Goal: Obtain resource: Download file/media

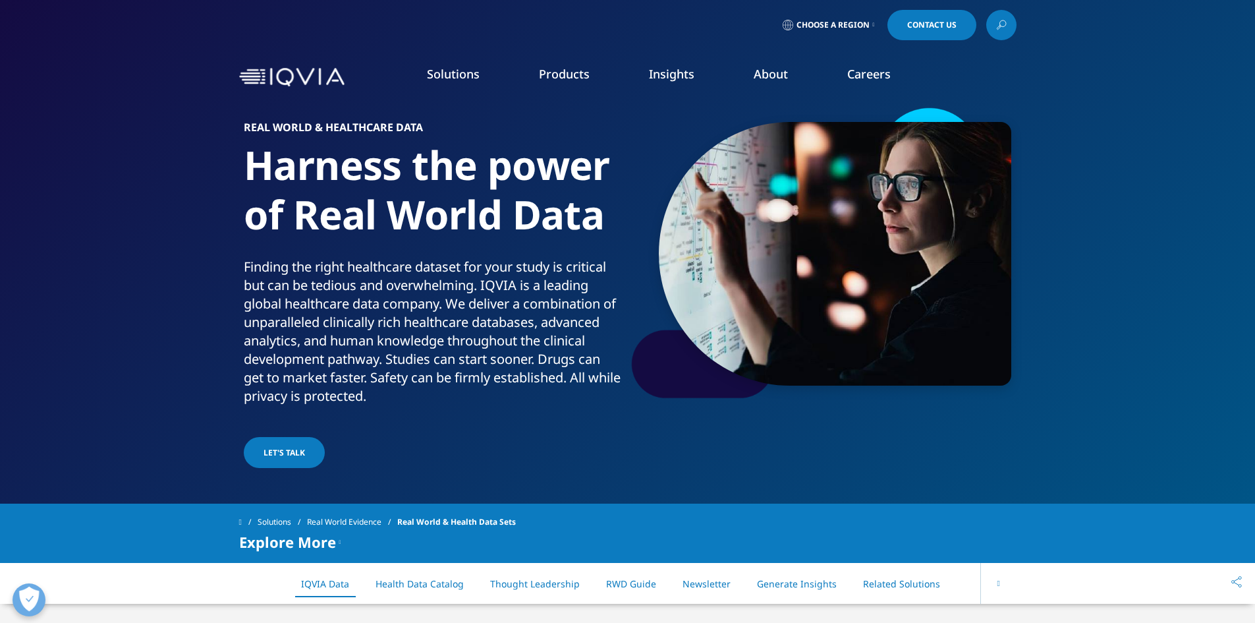
drag, startPoint x: 105, startPoint y: 246, endPoint x: 121, endPoint y: 217, distance: 32.7
click at [121, 217] on ol "Research & Development Real World Evidence Commercialization" at bounding box center [176, 263] width 240 height 125
click at [134, 264] on link "Commercialization" at bounding box center [116, 263] width 94 height 14
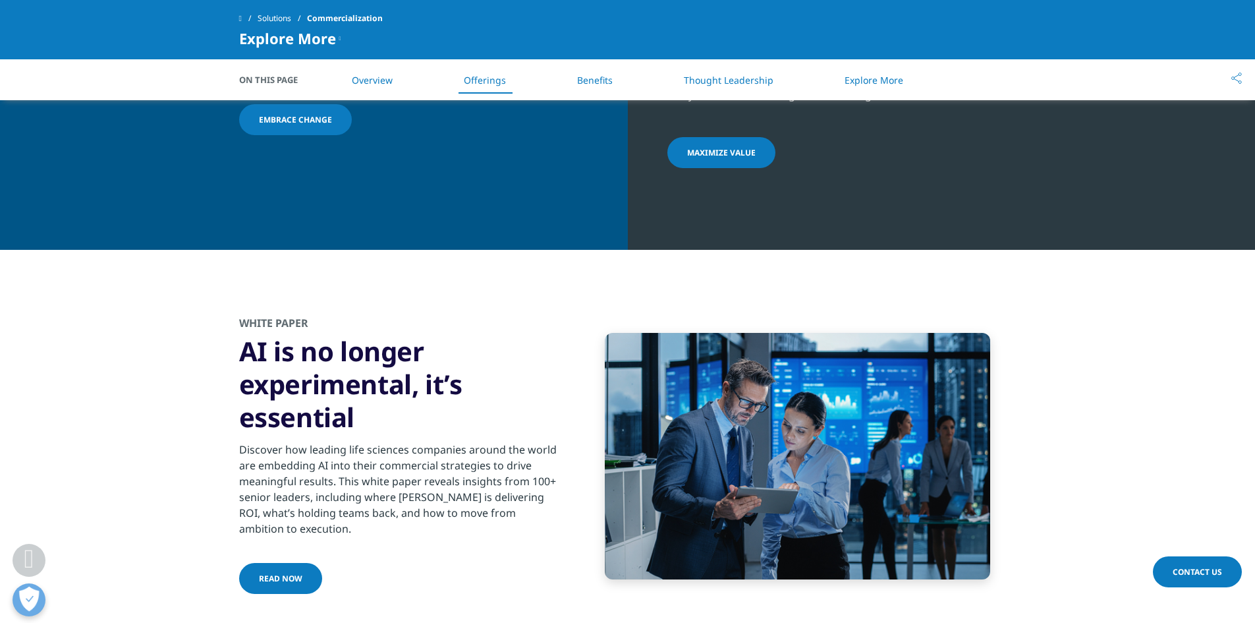
scroll to position [1845, 0]
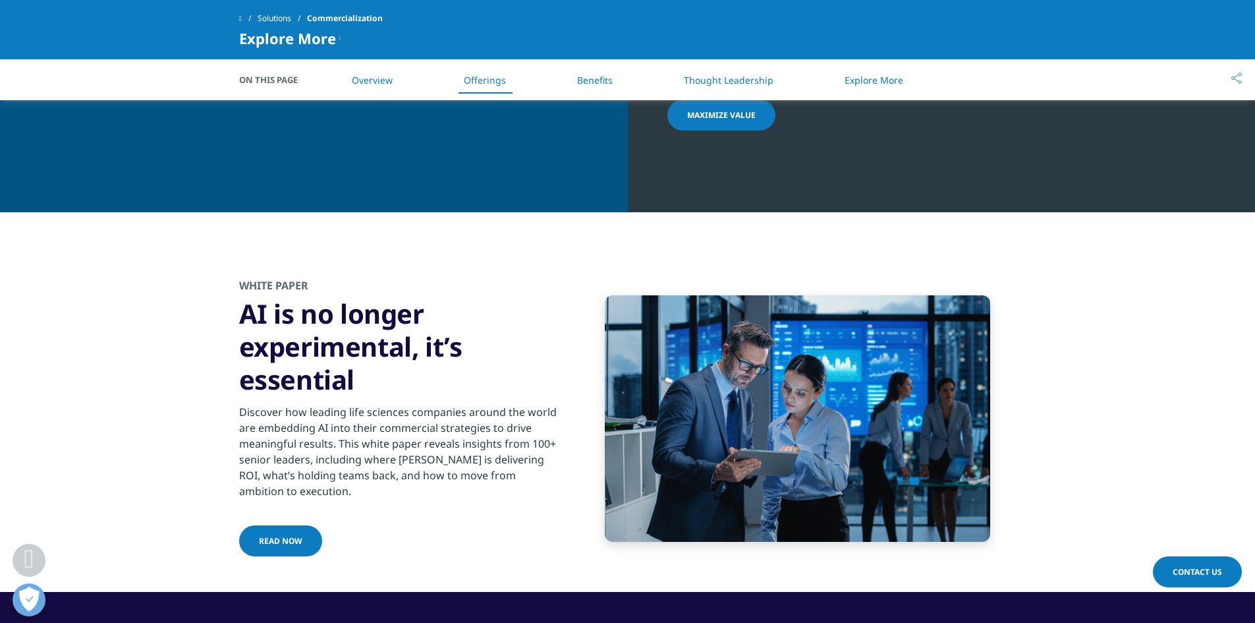
click at [293, 538] on span "Read Now" at bounding box center [280, 540] width 43 height 11
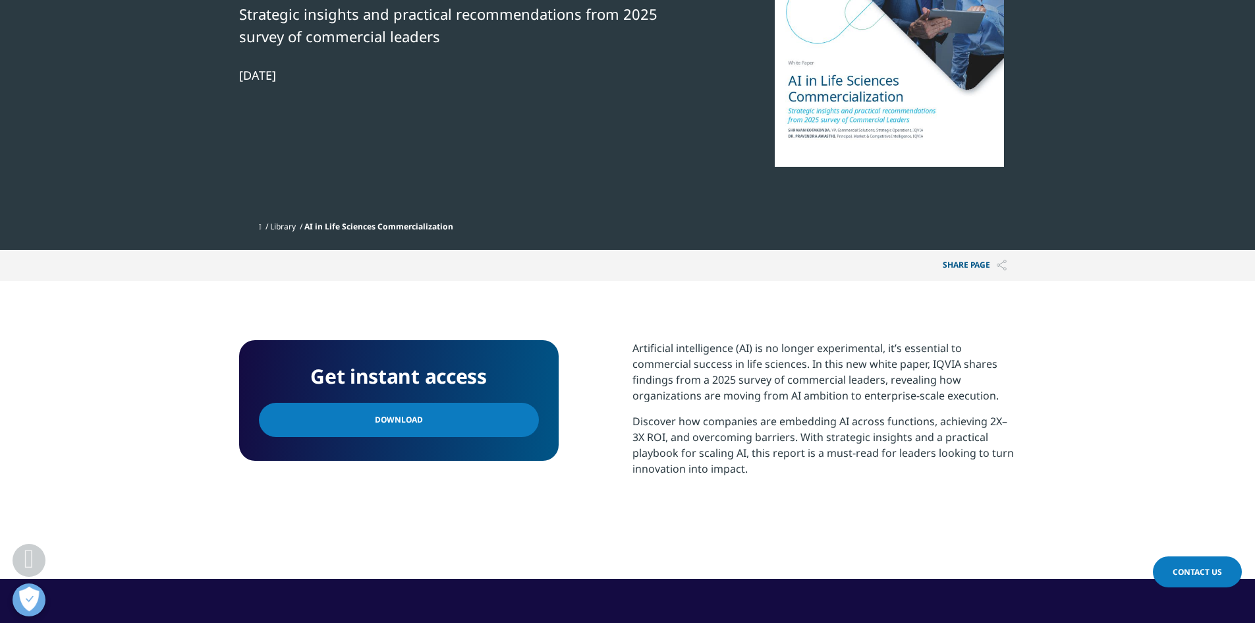
scroll to position [329, 0]
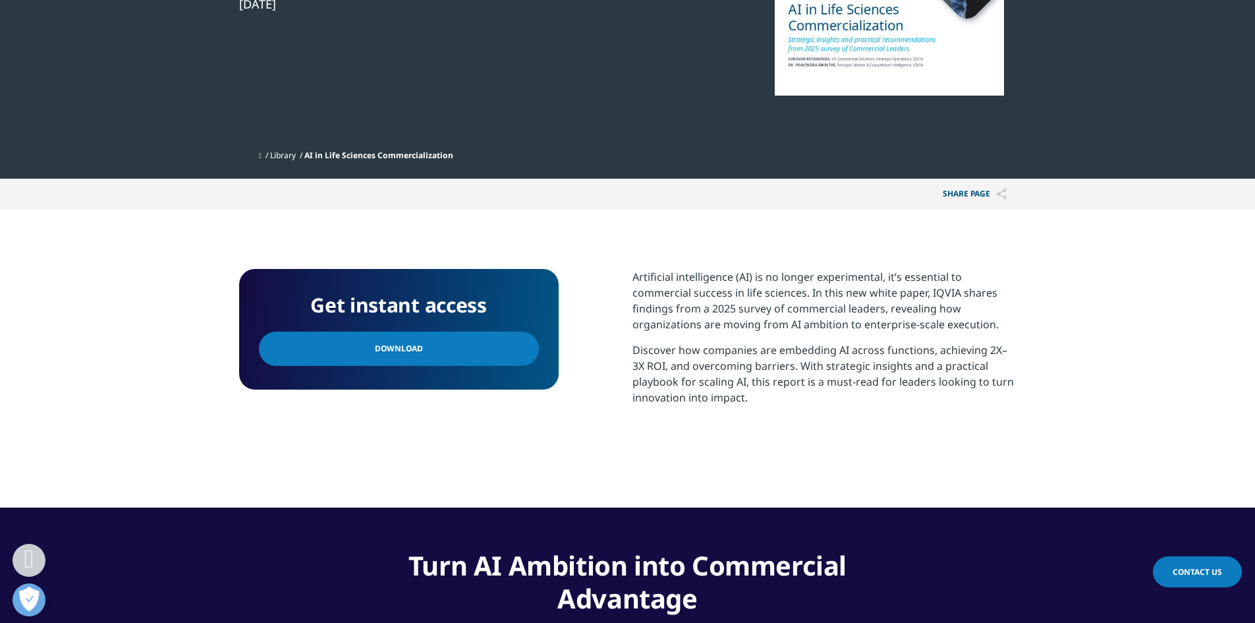
click at [437, 347] on link "Download" at bounding box center [399, 348] width 280 height 34
